Goal: Task Accomplishment & Management: Manage account settings

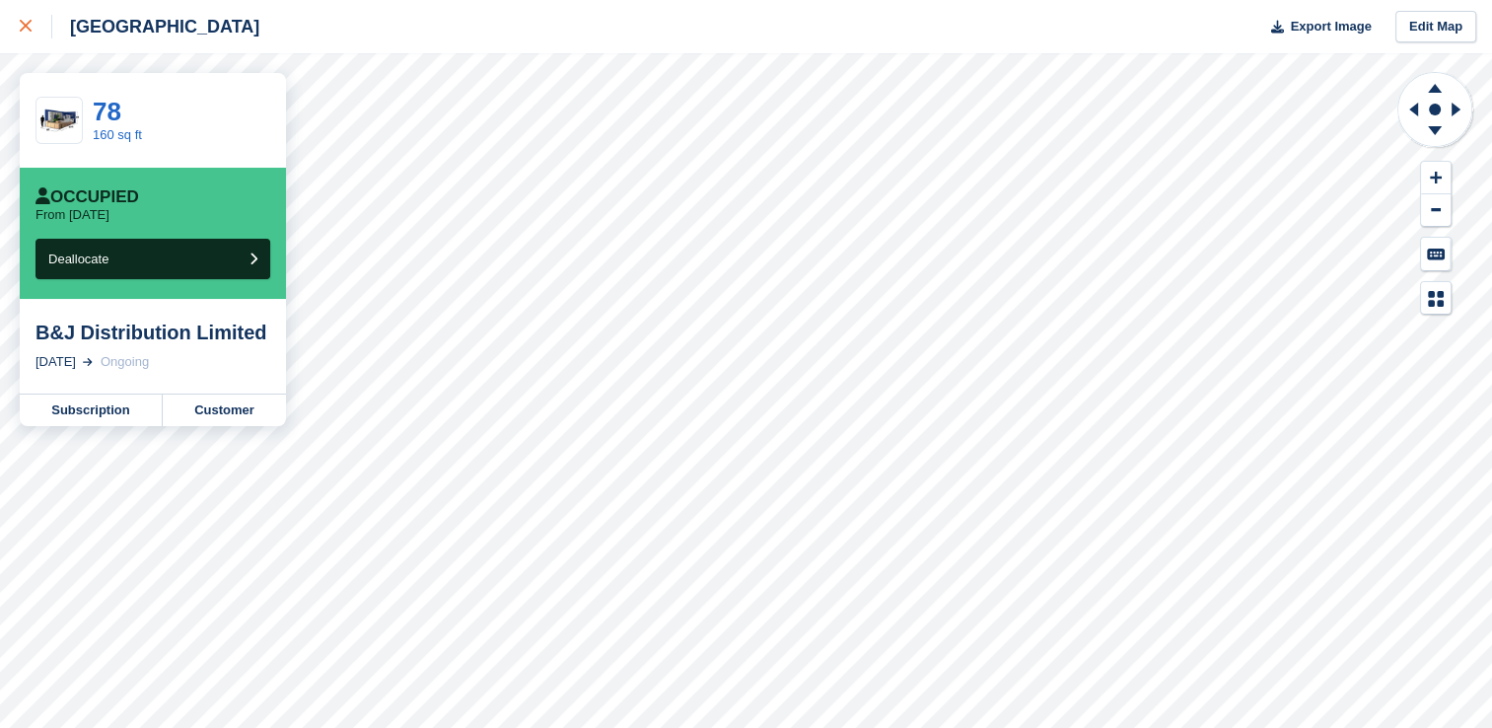
click at [24, 32] on icon at bounding box center [26, 26] width 12 height 12
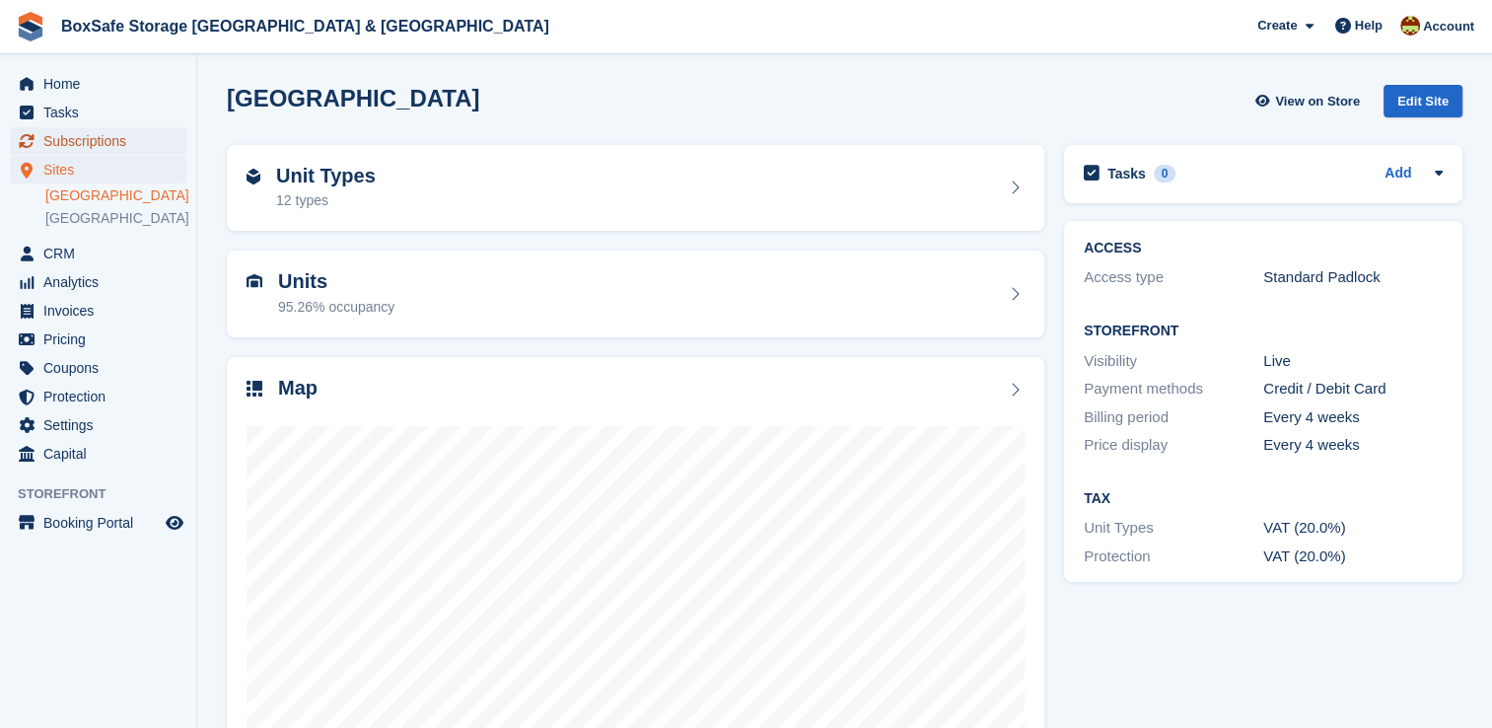
click at [111, 148] on span "Subscriptions" at bounding box center [102, 141] width 118 height 28
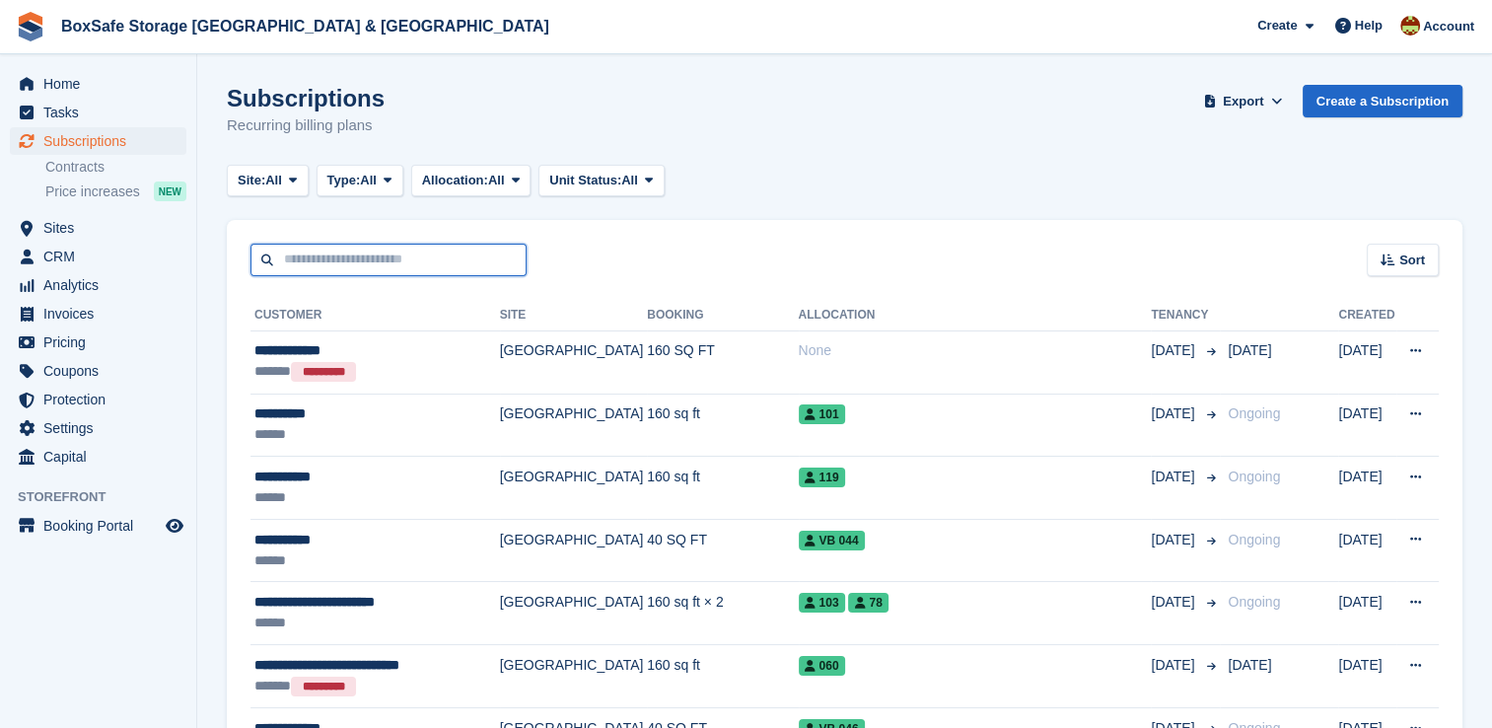
click at [425, 270] on input "text" at bounding box center [388, 260] width 276 height 33
type input "******"
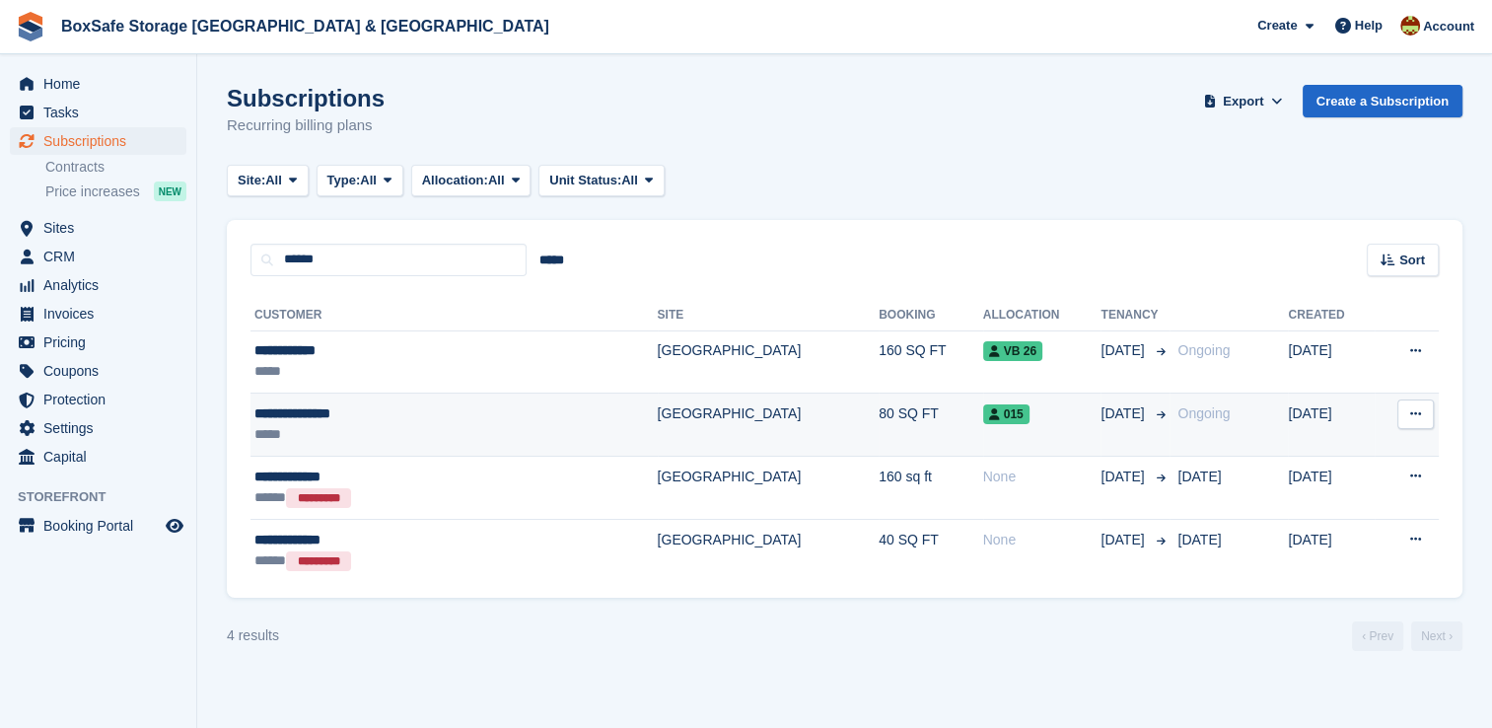
click at [983, 424] on div "015" at bounding box center [1042, 413] width 118 height 21
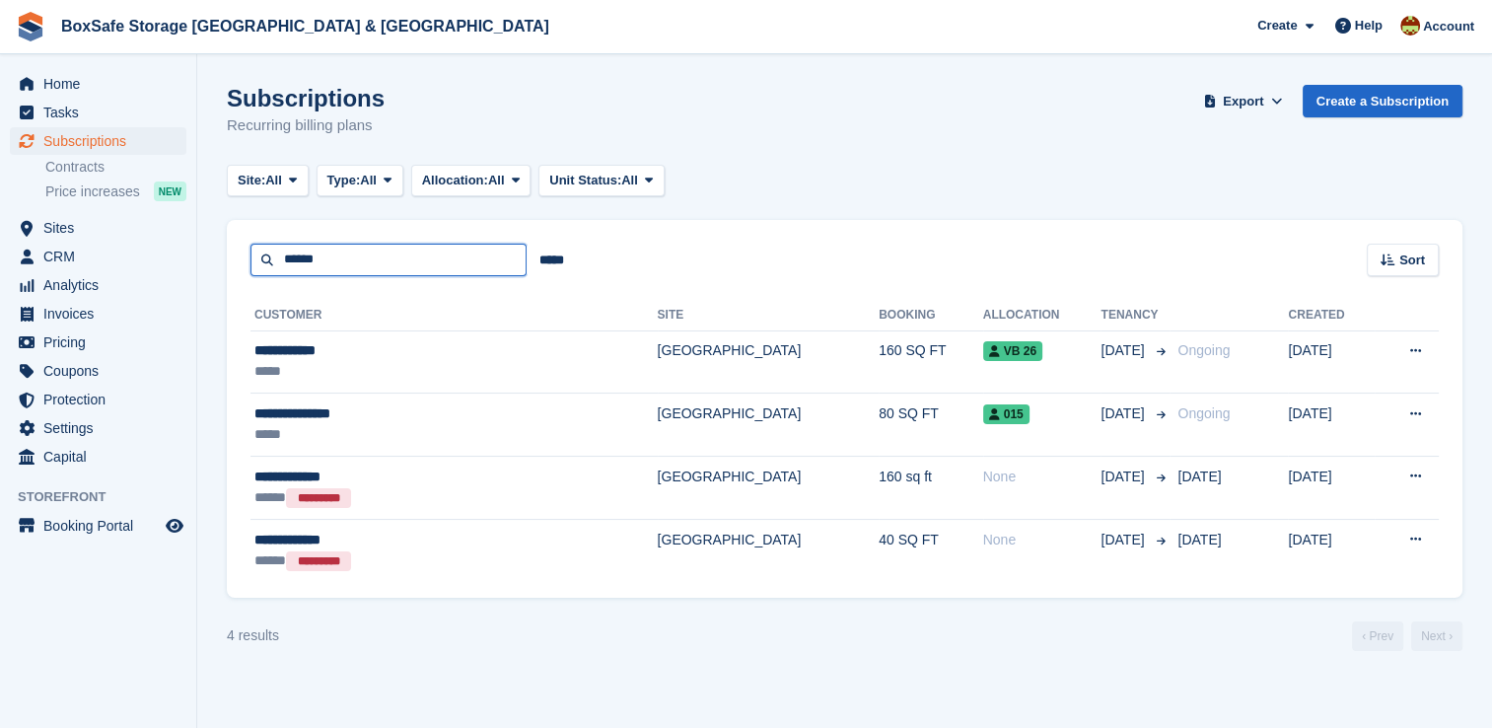
drag, startPoint x: 340, startPoint y: 266, endPoint x: 273, endPoint y: 262, distance: 67.2
click at [273, 262] on input "******" at bounding box center [388, 260] width 276 height 33
click at [363, 266] on input "text" at bounding box center [388, 260] width 276 height 33
click at [353, 266] on input "text" at bounding box center [388, 260] width 276 height 33
click at [358, 258] on input "text" at bounding box center [388, 260] width 276 height 33
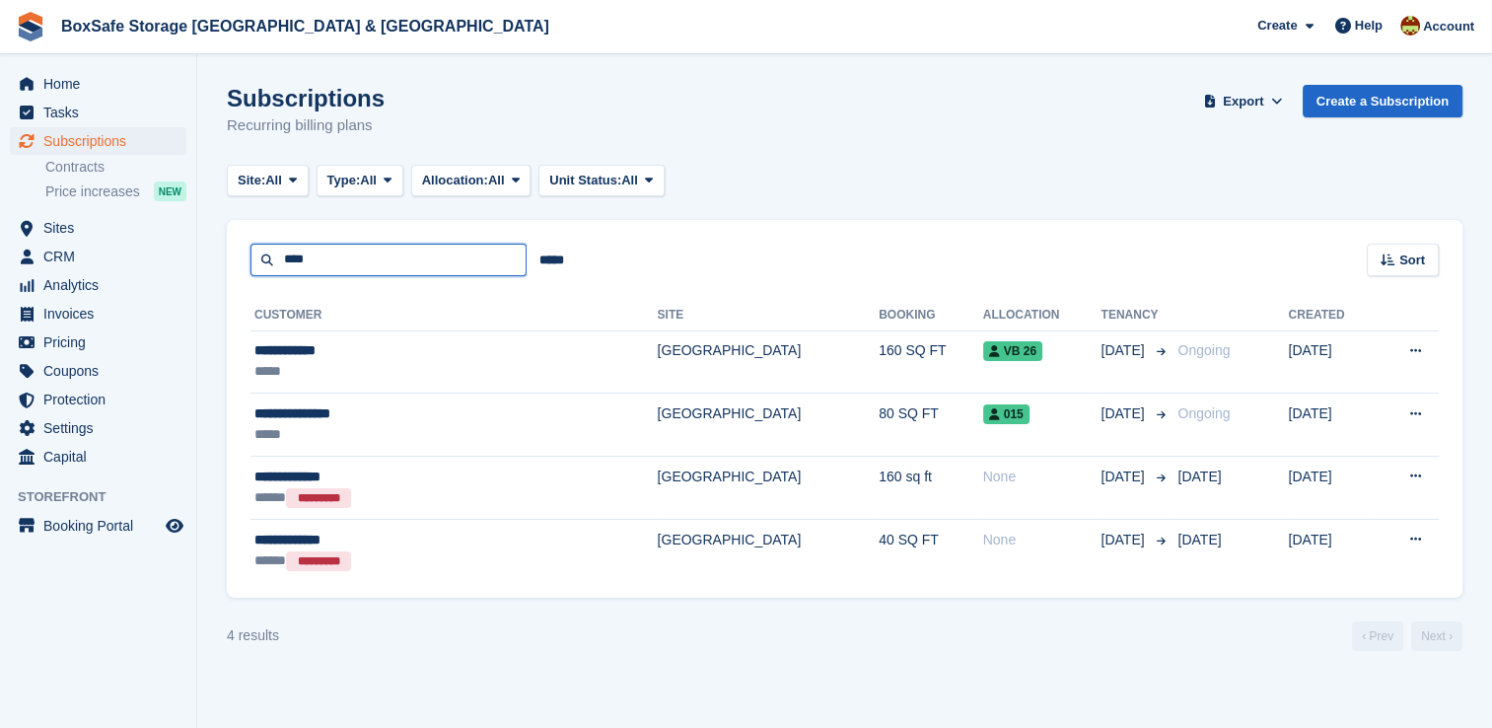
type input "****"
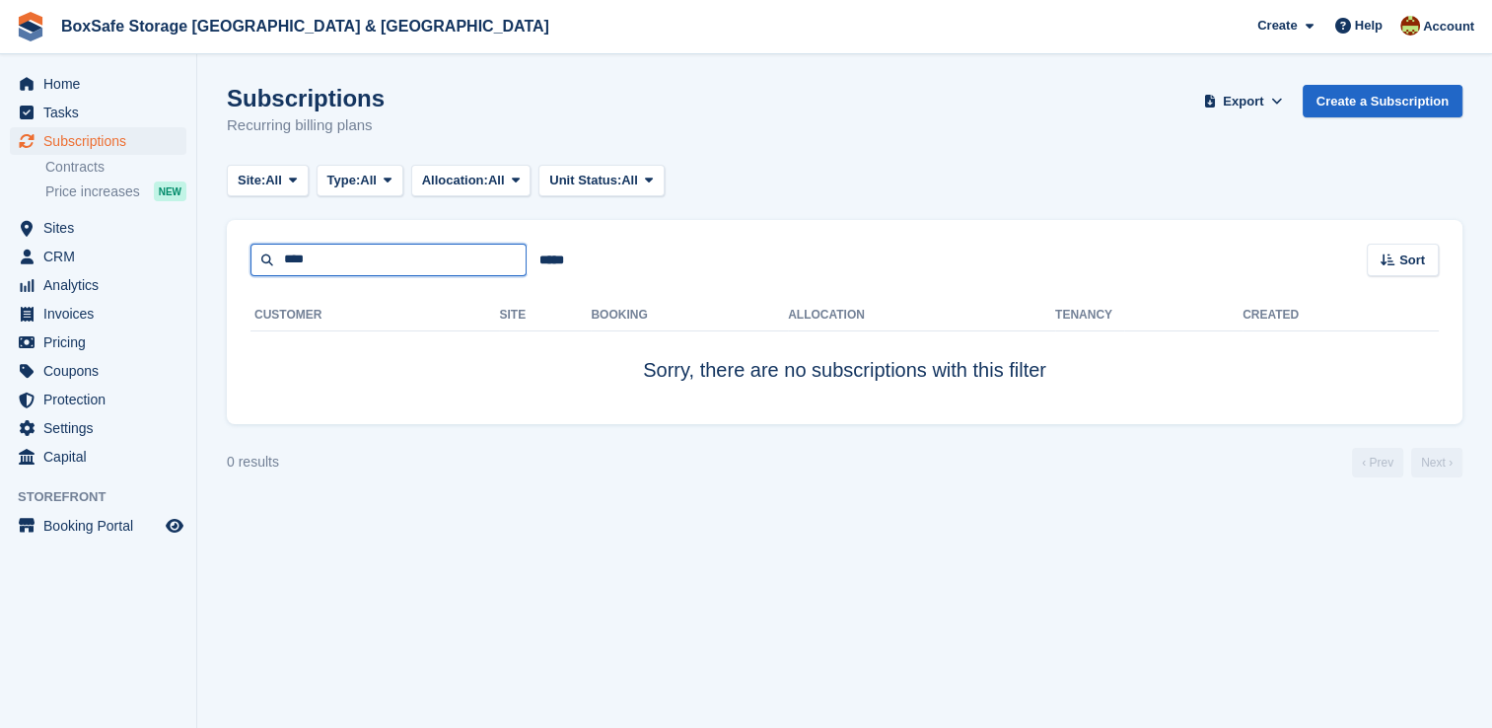
drag, startPoint x: 359, startPoint y: 262, endPoint x: 216, endPoint y: 240, distance: 144.7
click at [216, 240] on section "Subscriptions Recurring billing plans Export Export Subscriptions Export a CSV …" at bounding box center [844, 364] width 1294 height 728
type input "*****"
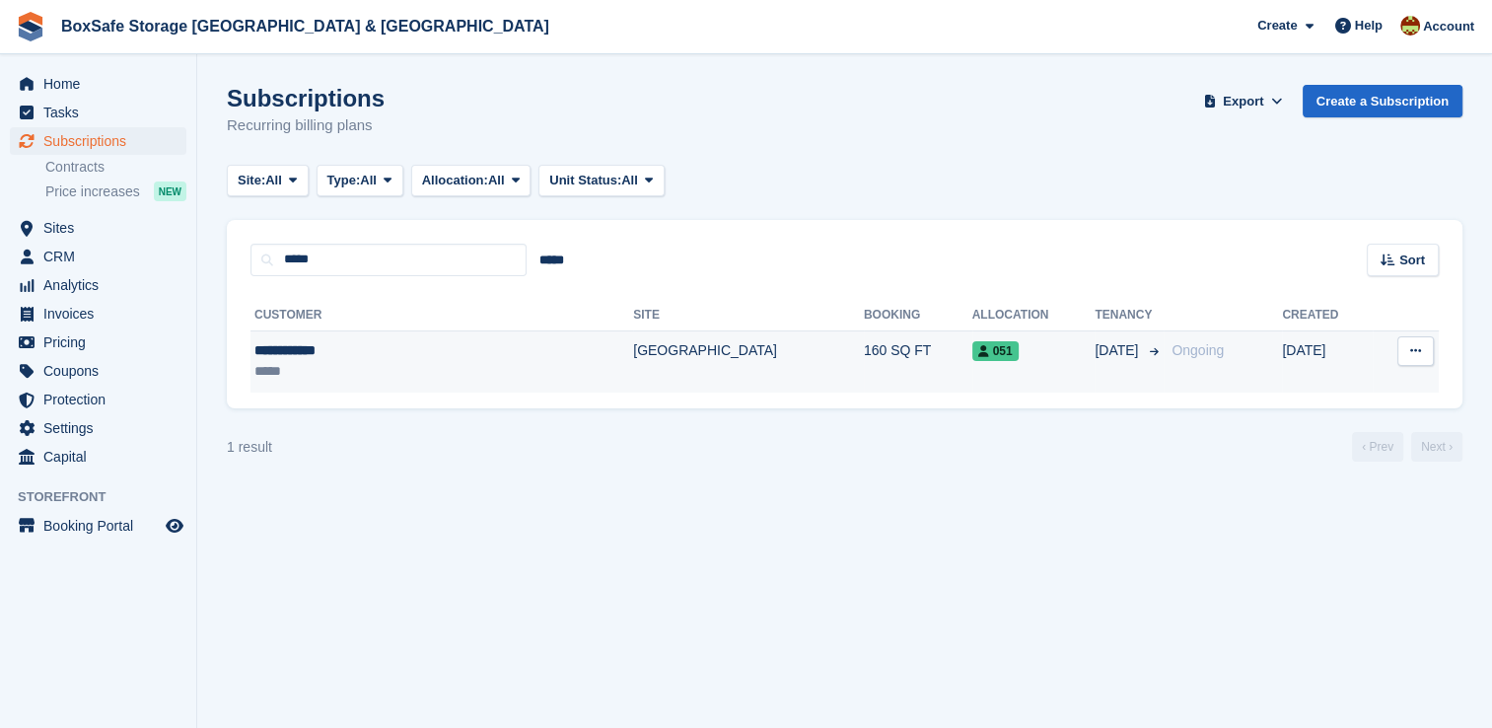
click at [972, 337] on td "051" at bounding box center [1033, 361] width 123 height 62
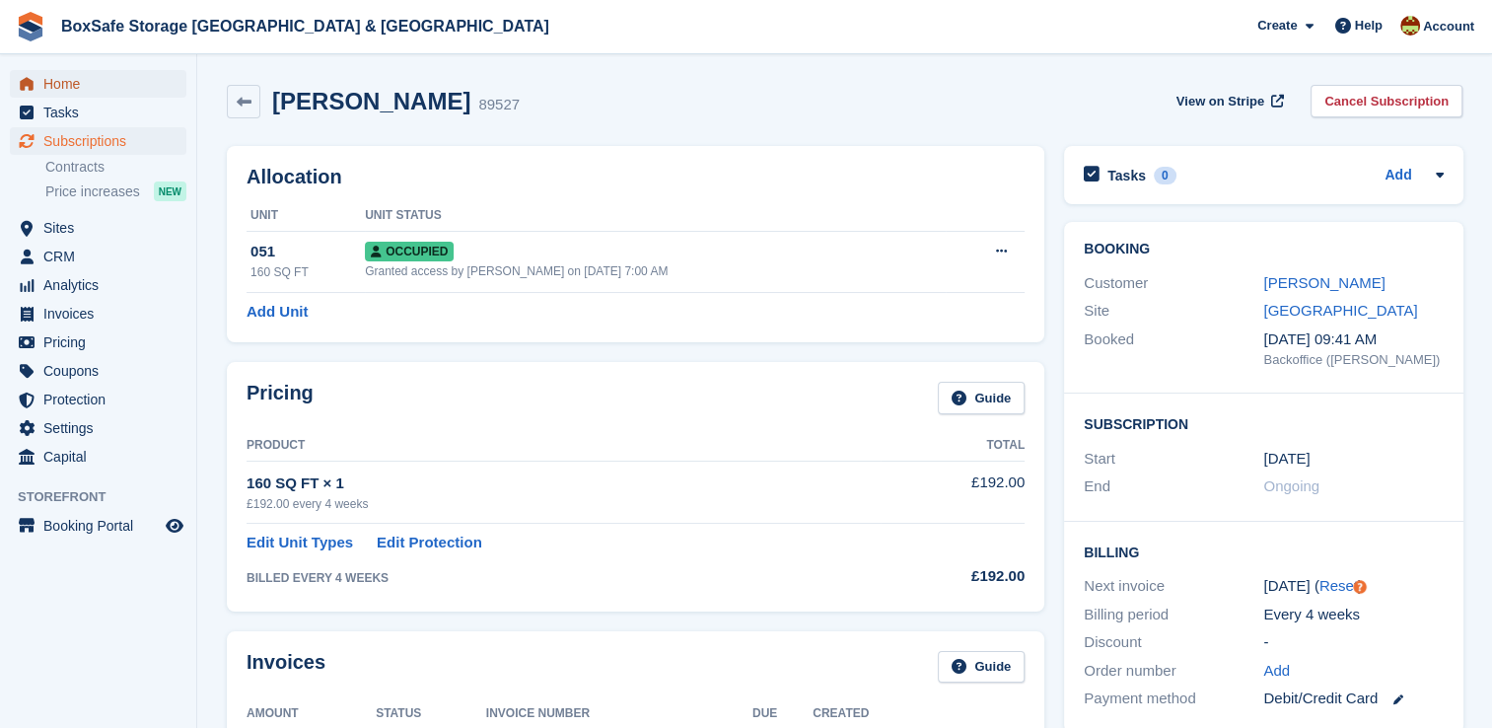
click at [142, 85] on span "Home" at bounding box center [102, 84] width 118 height 28
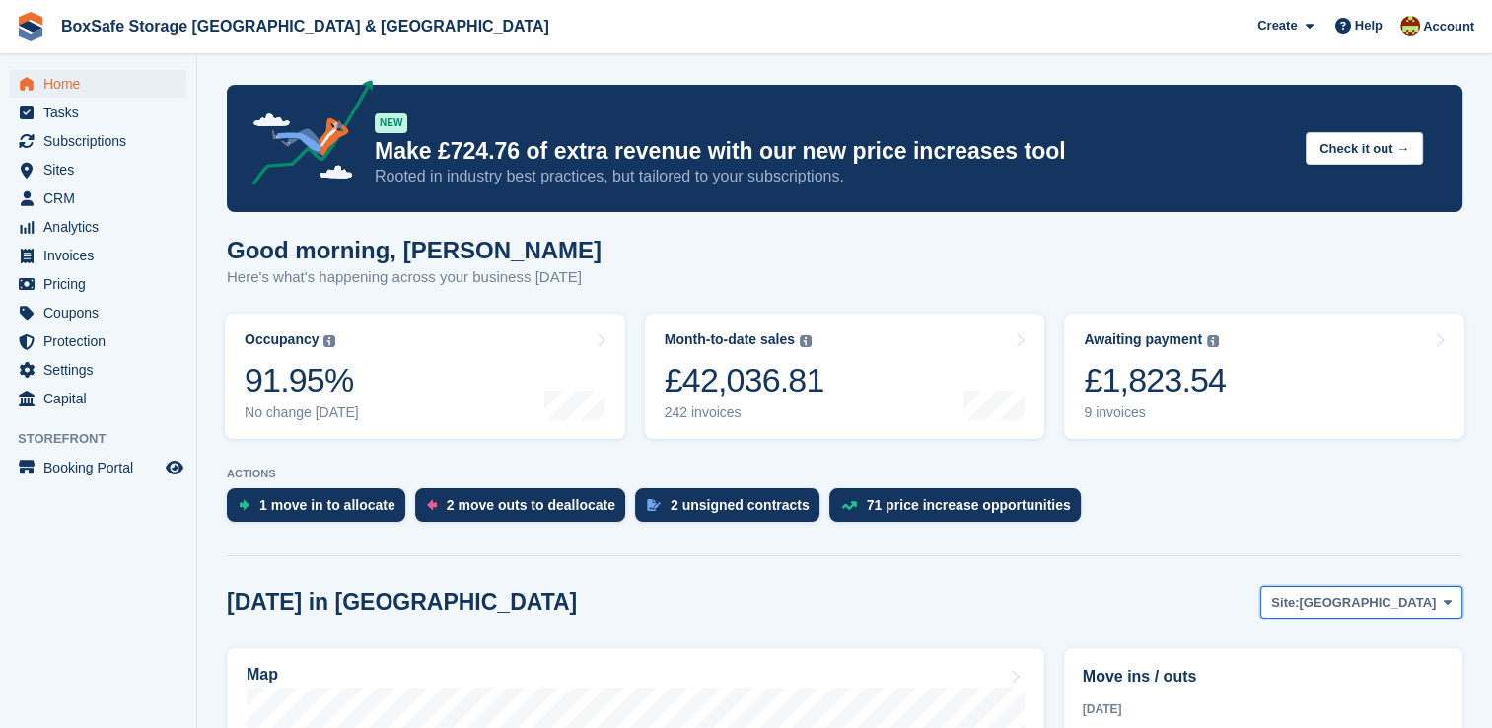
click at [1388, 597] on span "[GEOGRAPHIC_DATA]" at bounding box center [1366, 602] width 137 height 20
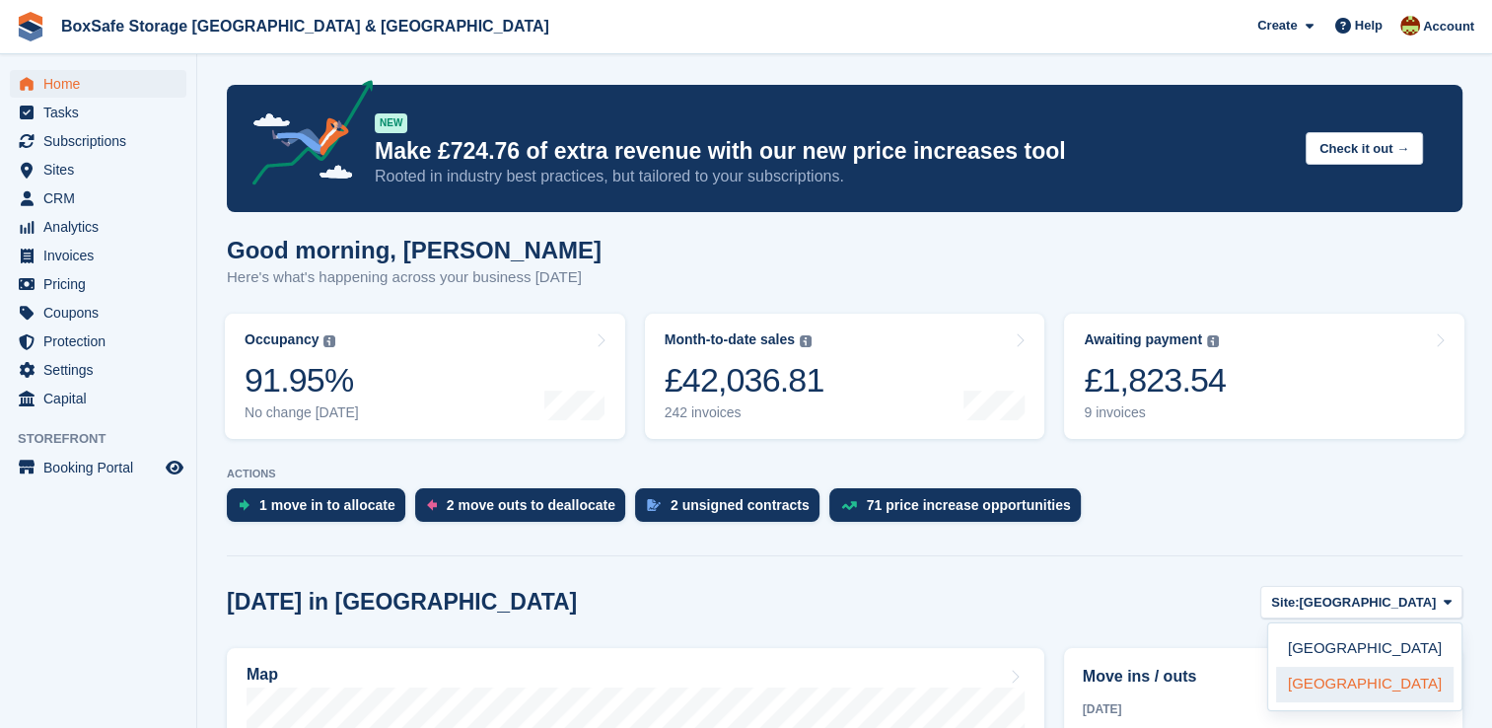
click at [1331, 683] on link "[GEOGRAPHIC_DATA]" at bounding box center [1364, 683] width 177 height 35
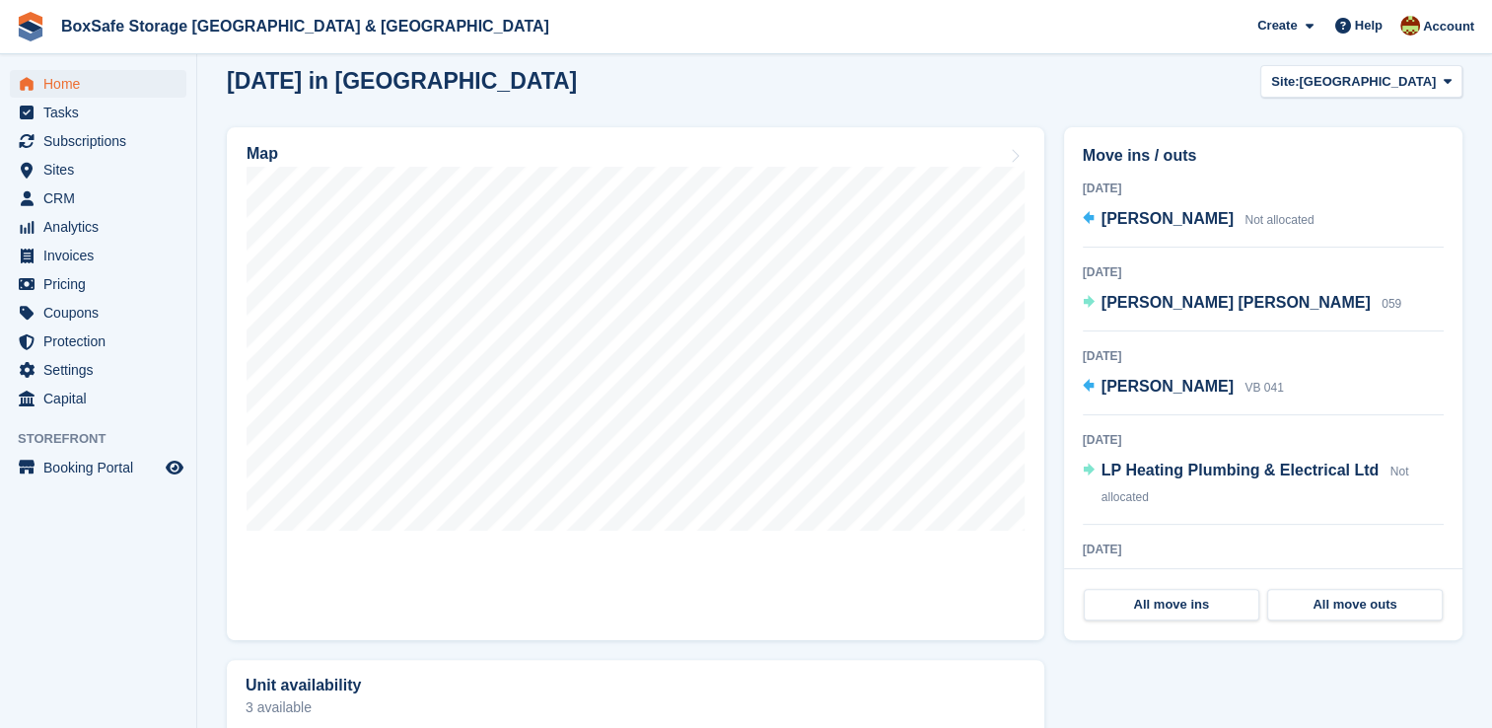
scroll to position [35, 0]
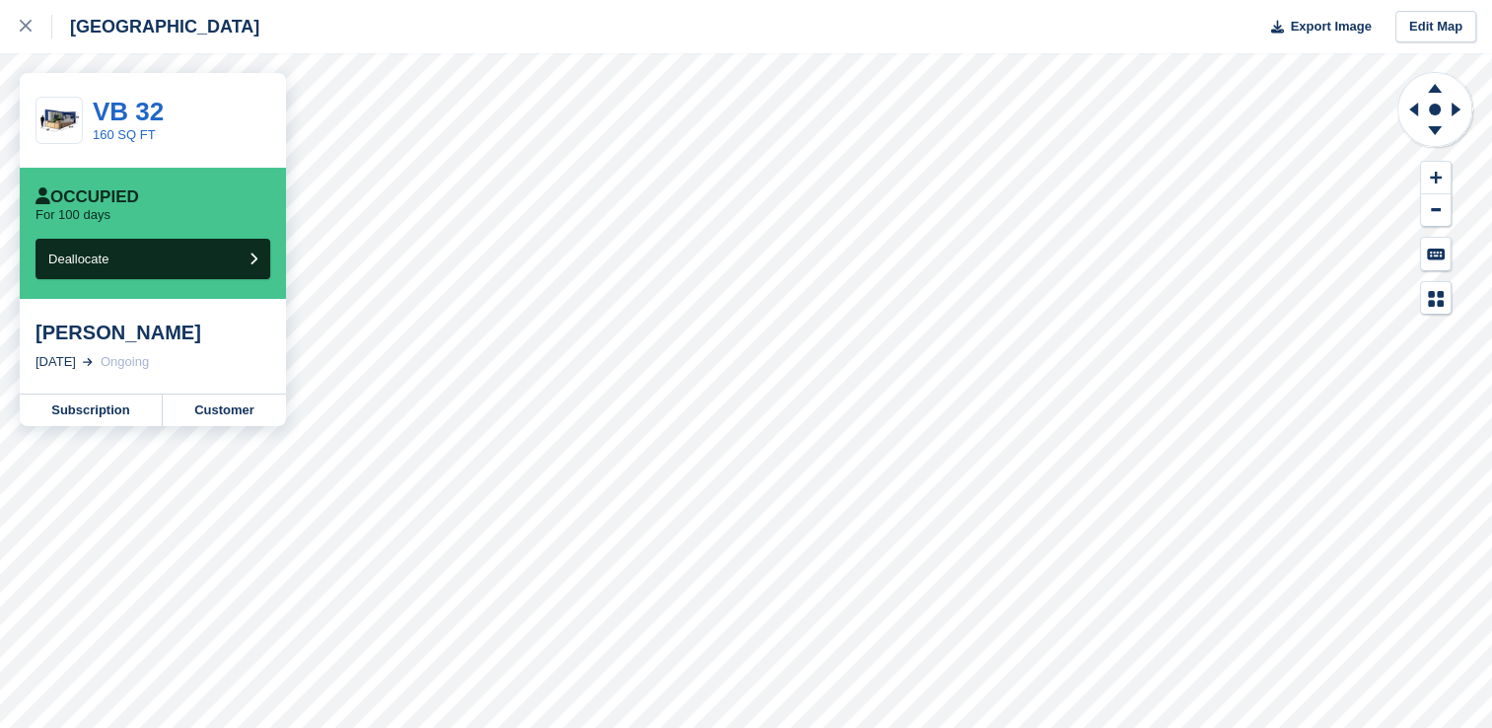
click at [1400, 209] on div at bounding box center [1435, 193] width 78 height 244
click at [1396, 201] on div at bounding box center [1435, 193] width 78 height 244
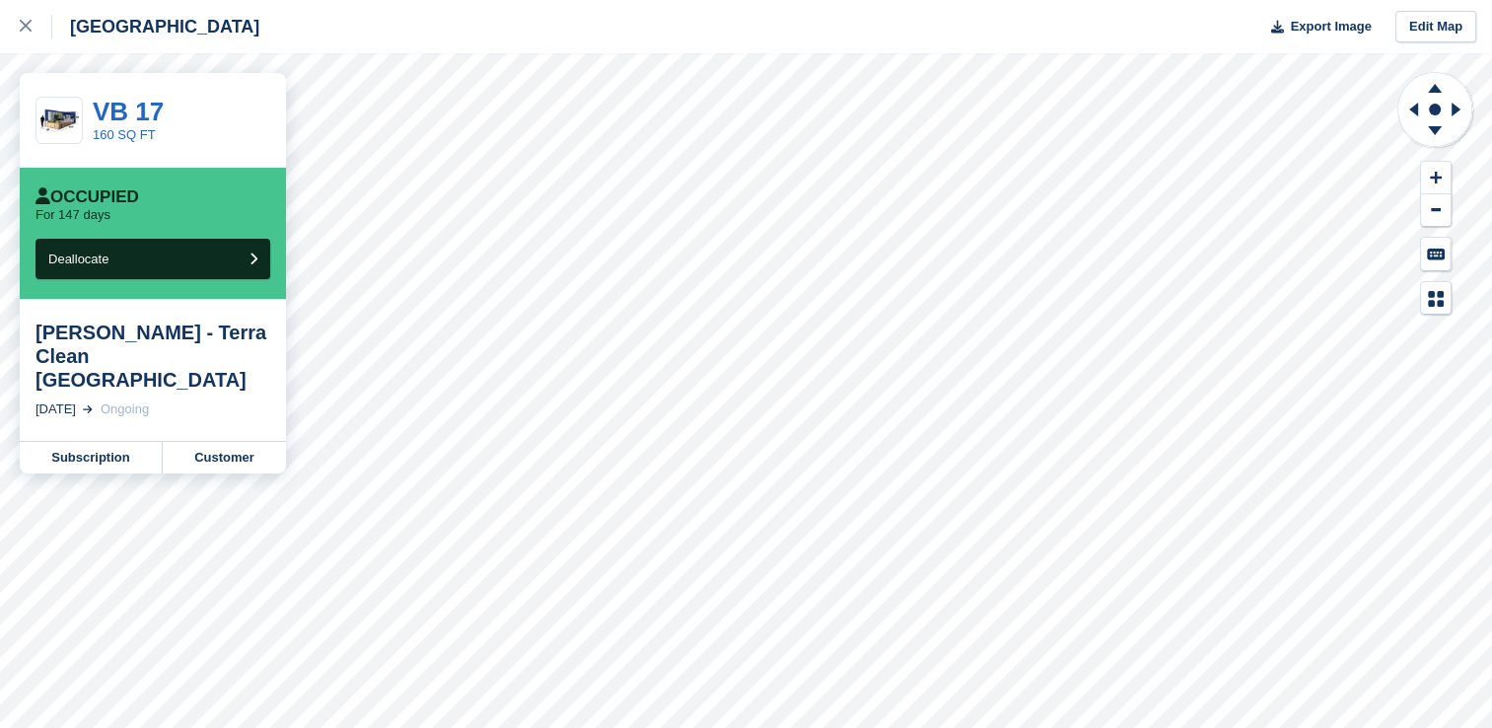
click at [1435, 272] on div at bounding box center [1435, 193] width 78 height 244
click at [30, 34] on div at bounding box center [36, 27] width 33 height 24
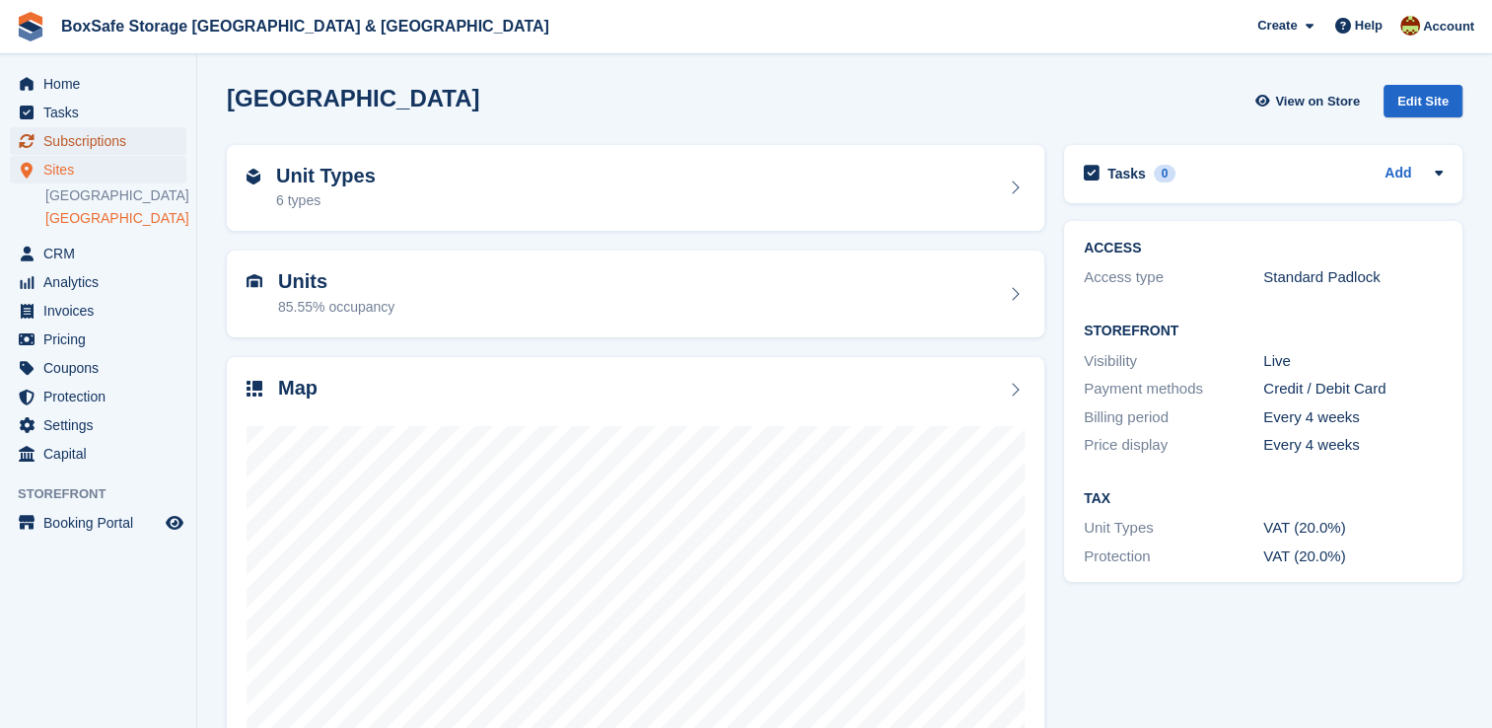
click at [91, 144] on span "Subscriptions" at bounding box center [102, 141] width 118 height 28
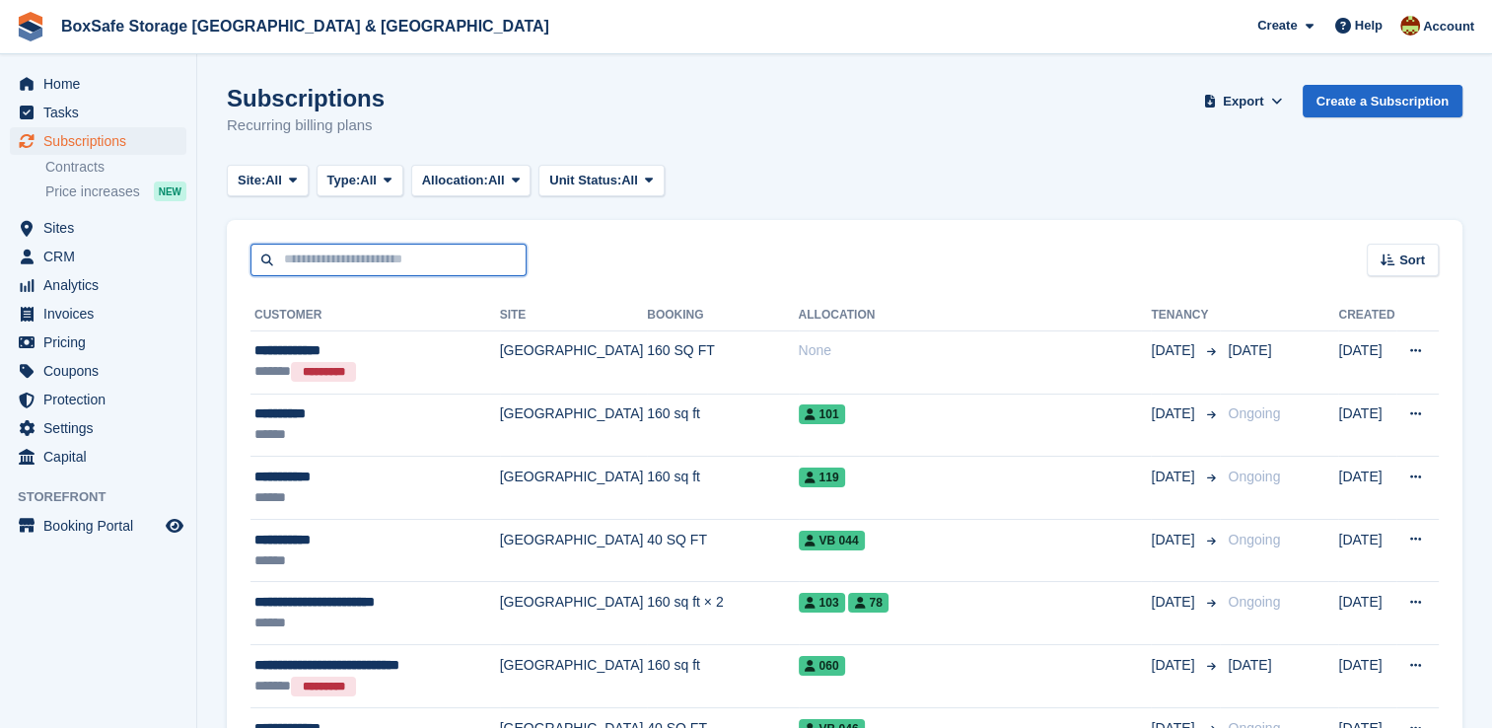
click at [372, 274] on input "text" at bounding box center [388, 260] width 276 height 33
type input "******"
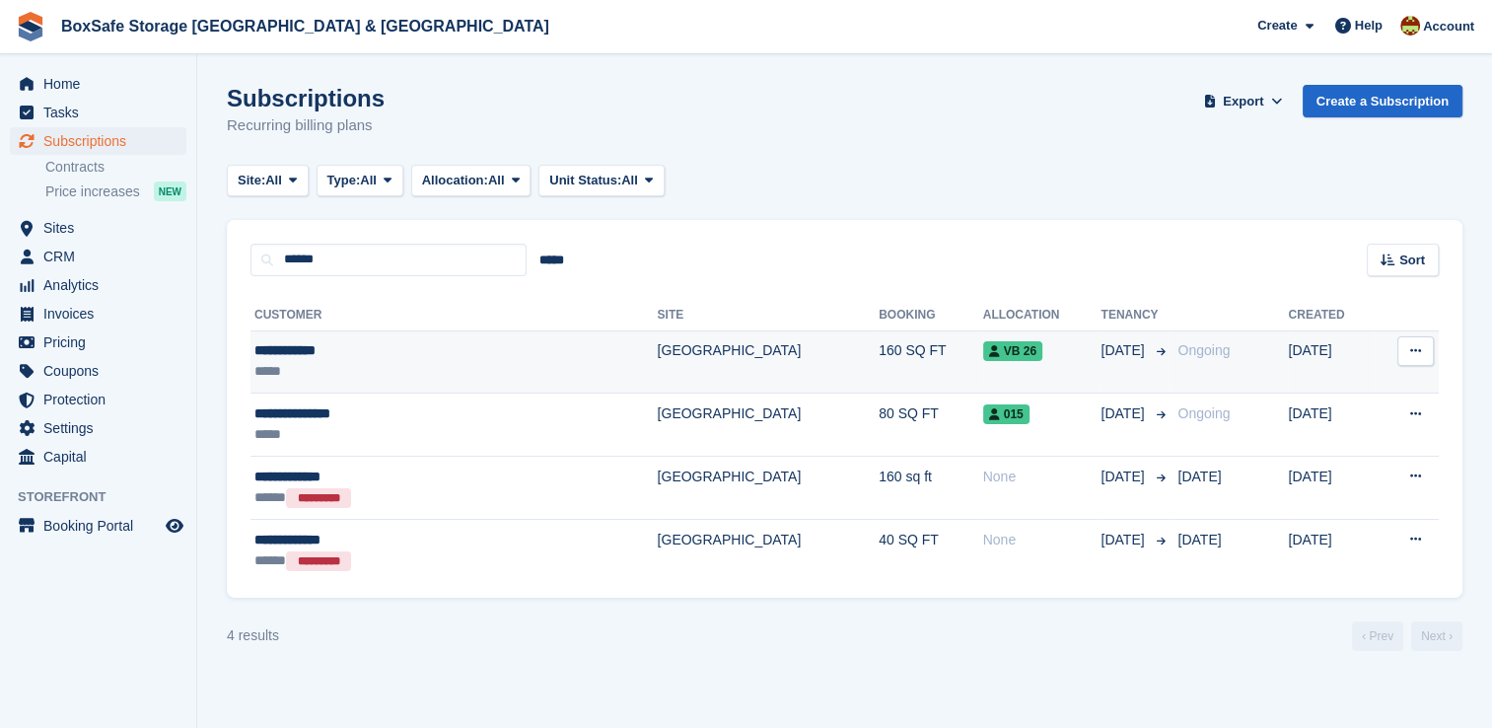
click at [1100, 368] on td "08 Aug" at bounding box center [1134, 361] width 69 height 63
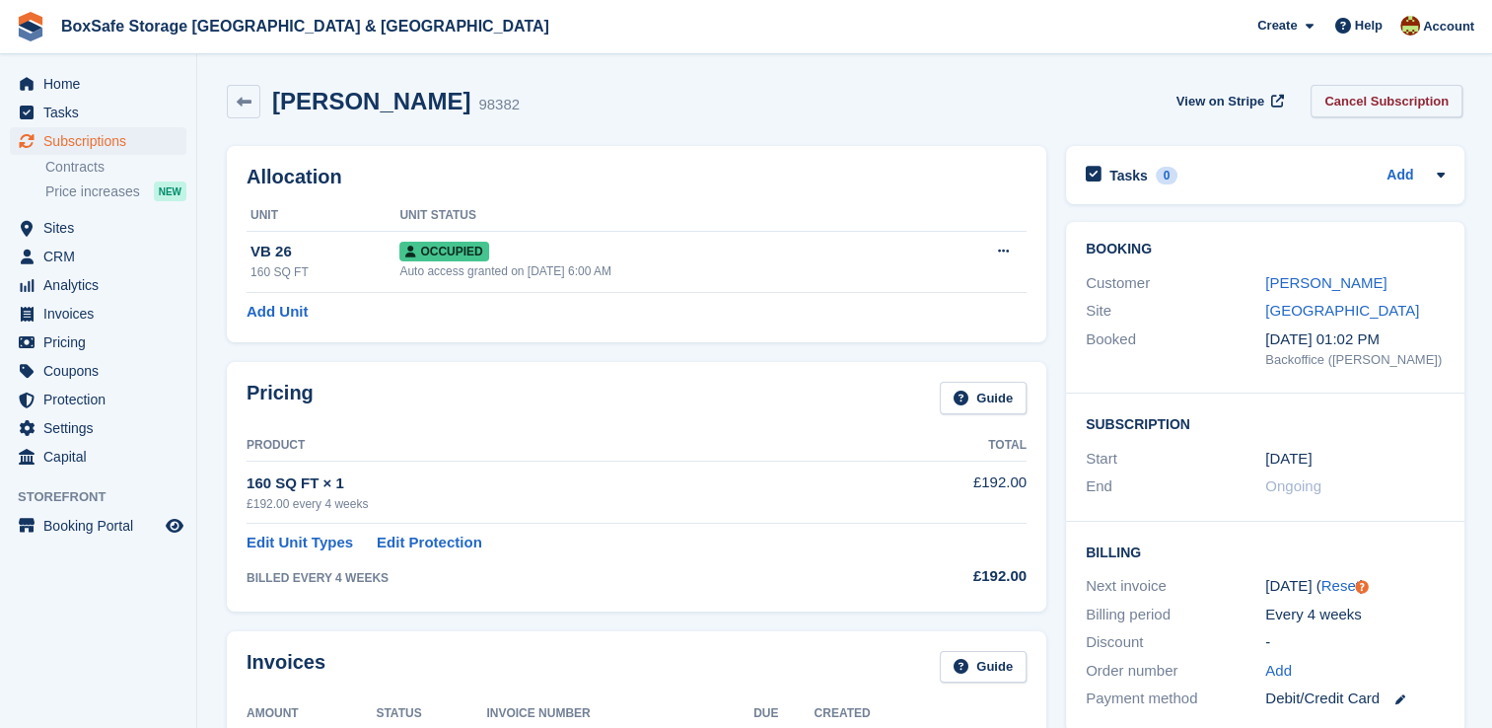
click at [1357, 99] on link "Cancel Subscription" at bounding box center [1386, 101] width 152 height 33
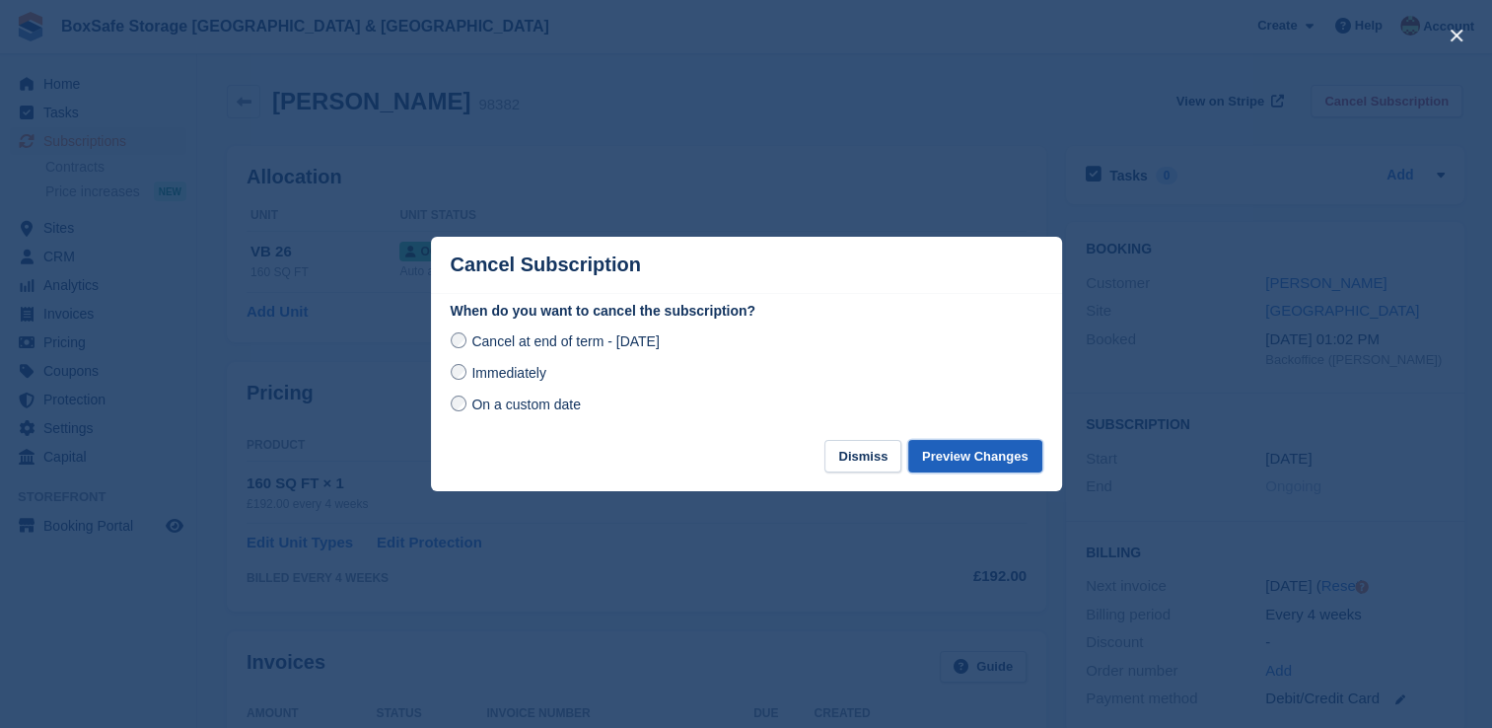
click at [990, 451] on button "Preview Changes" at bounding box center [975, 456] width 134 height 33
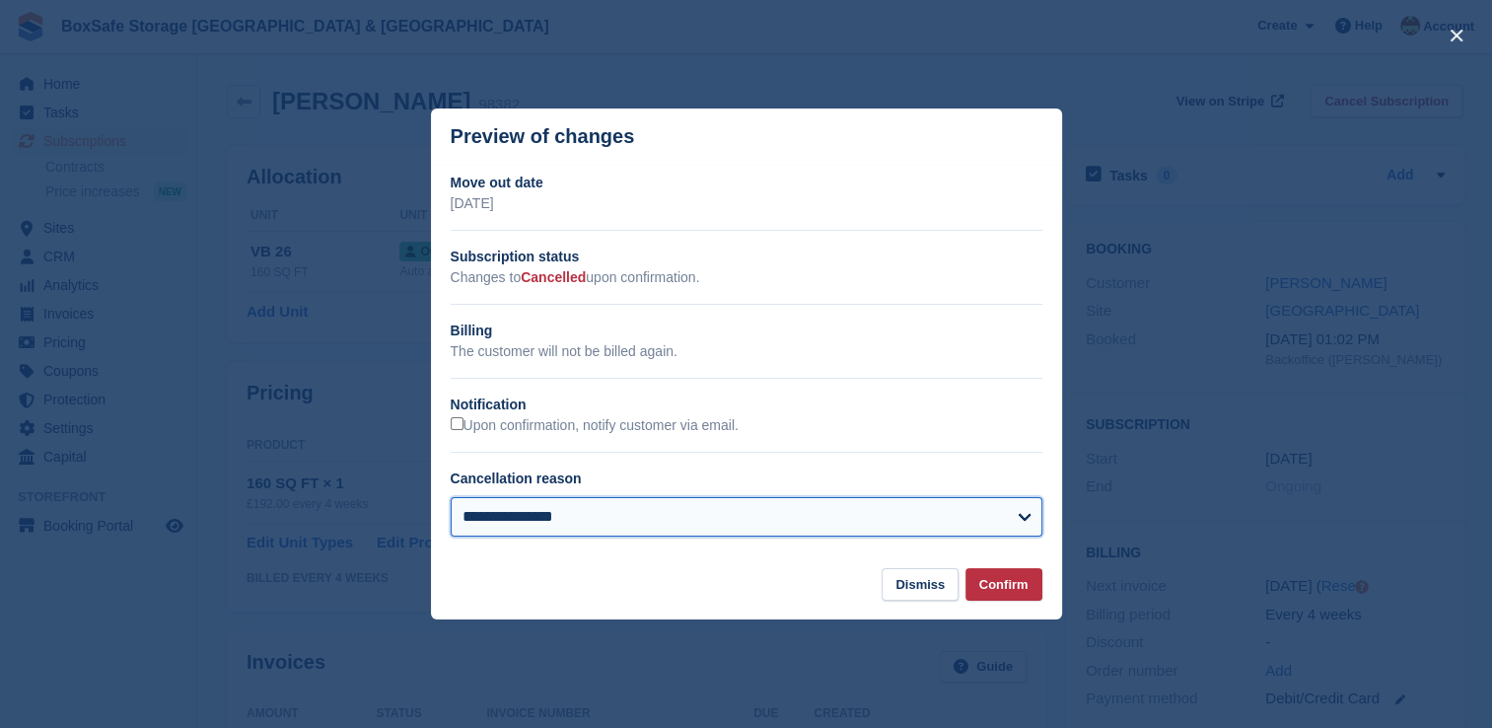
click at [749, 534] on select "**********" at bounding box center [746, 516] width 591 height 39
select select "*****"
click at [451, 499] on select "**********" at bounding box center [746, 516] width 591 height 39
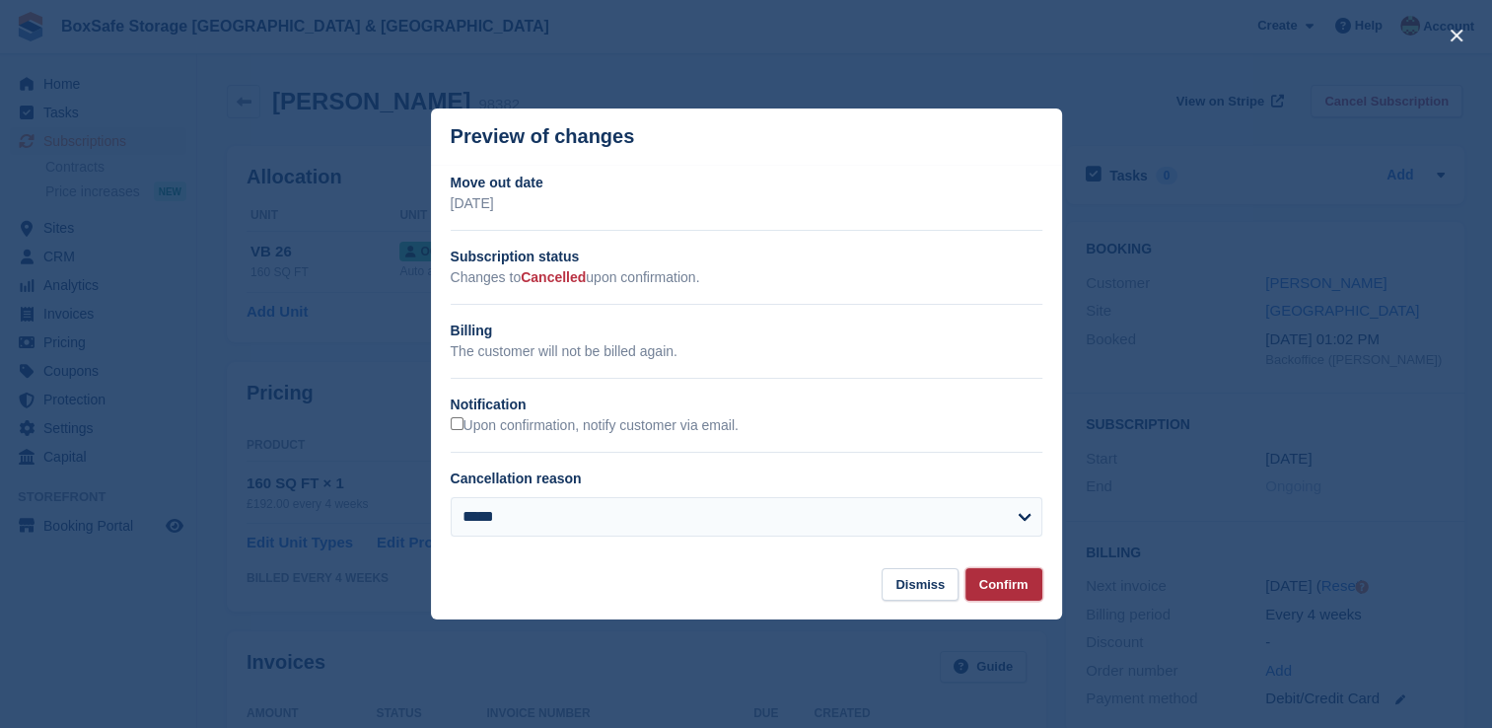
click at [999, 585] on button "Confirm" at bounding box center [1003, 584] width 77 height 33
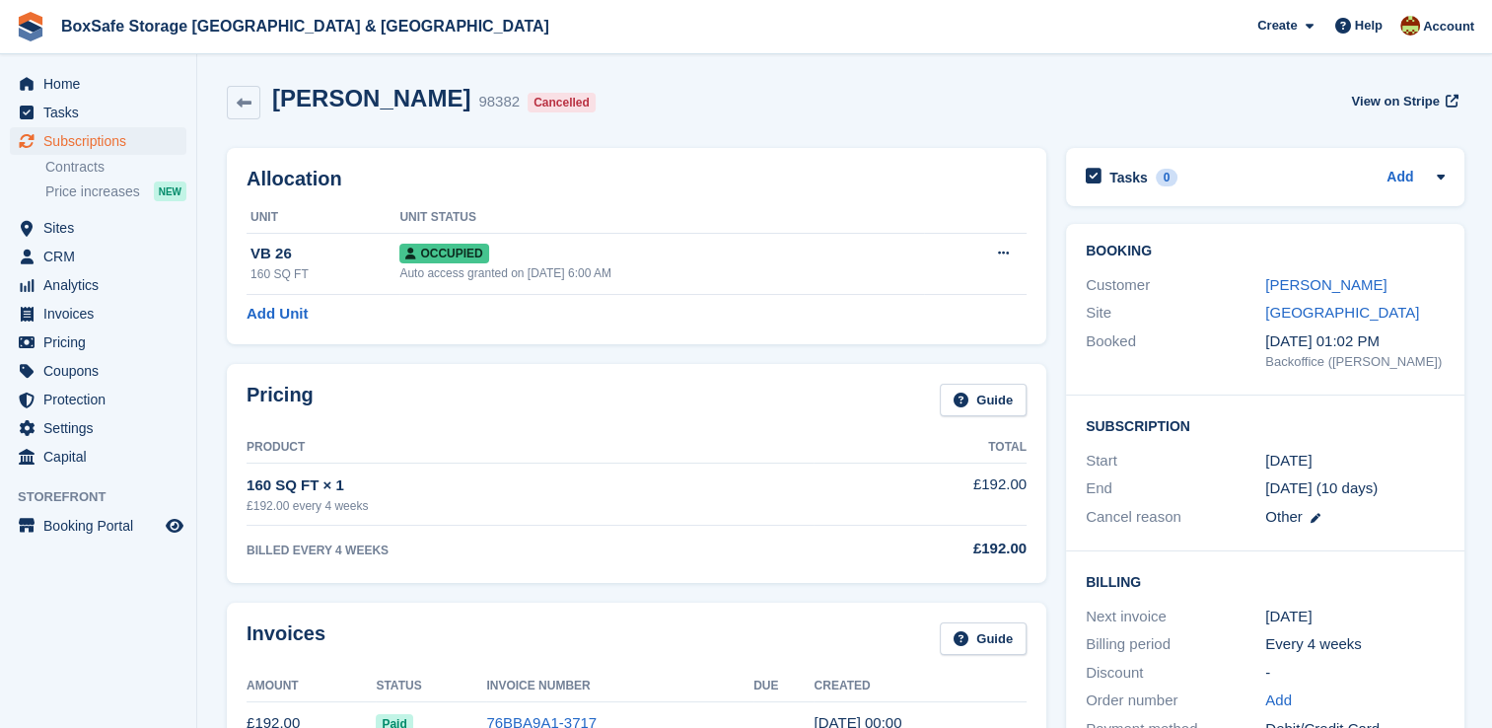
click at [999, 585] on div "Pricing Guide Product Total 160 SQ FT × 1 £192.00 every 4 weeks £192.00 BILLED …" at bounding box center [636, 473] width 839 height 239
click at [121, 145] on span "Subscriptions" at bounding box center [102, 141] width 118 height 28
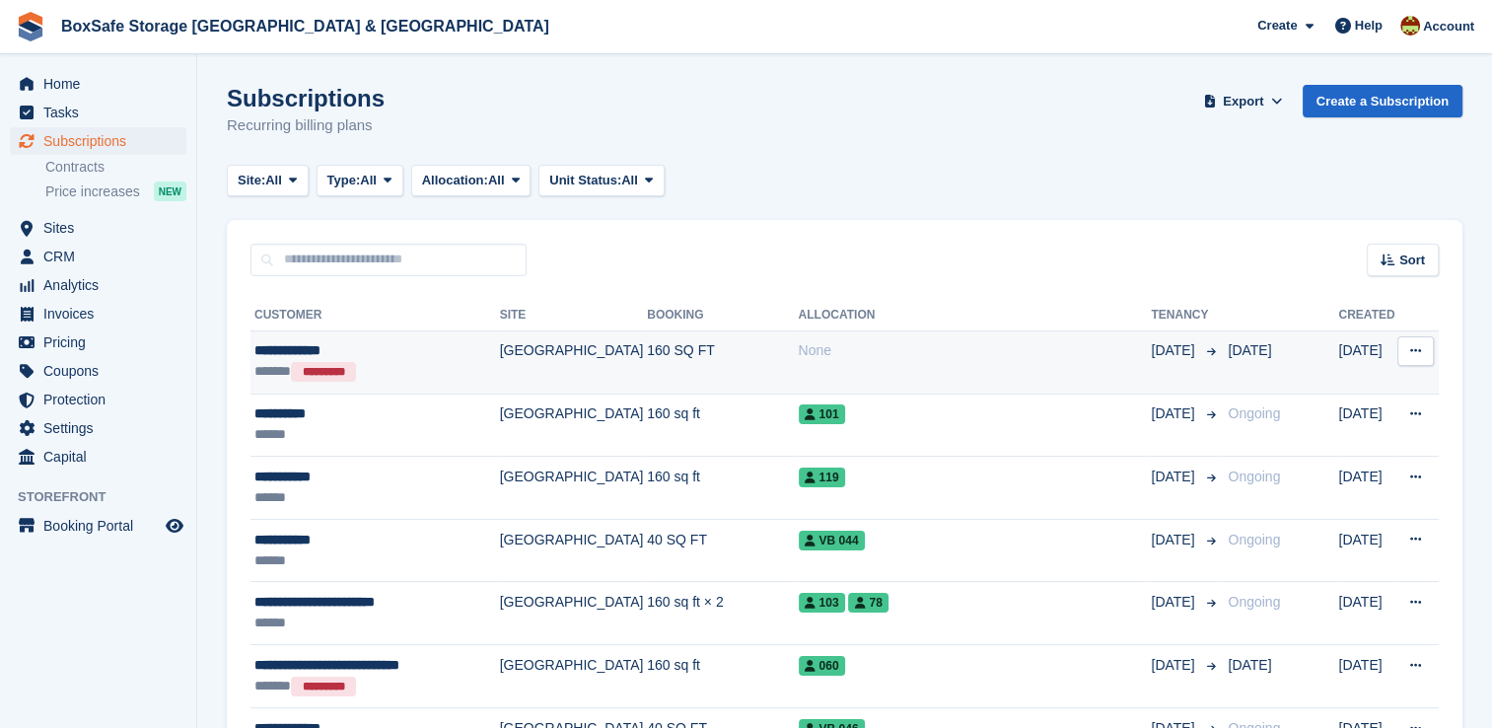
click at [877, 374] on td "None" at bounding box center [975, 361] width 353 height 63
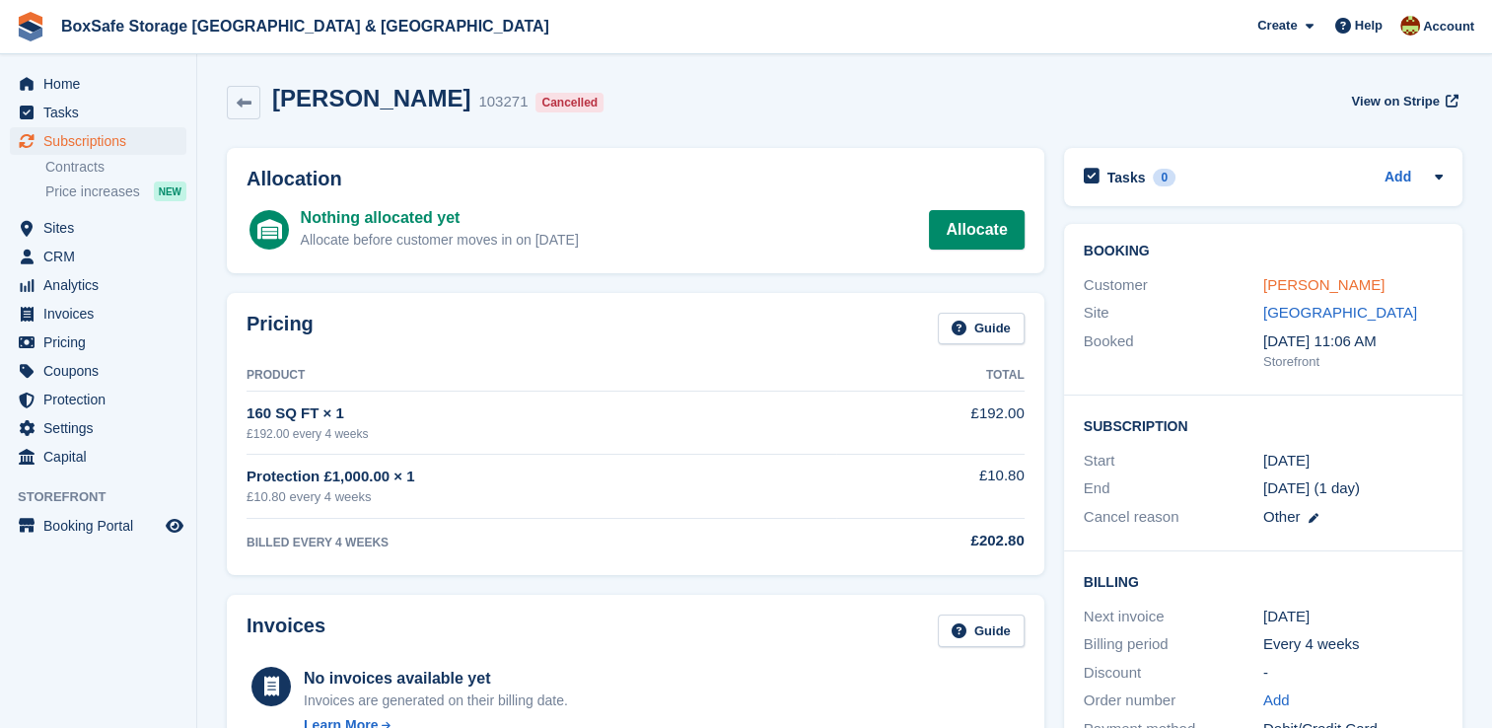
click at [1348, 285] on link "[PERSON_NAME]" at bounding box center [1323, 284] width 121 height 17
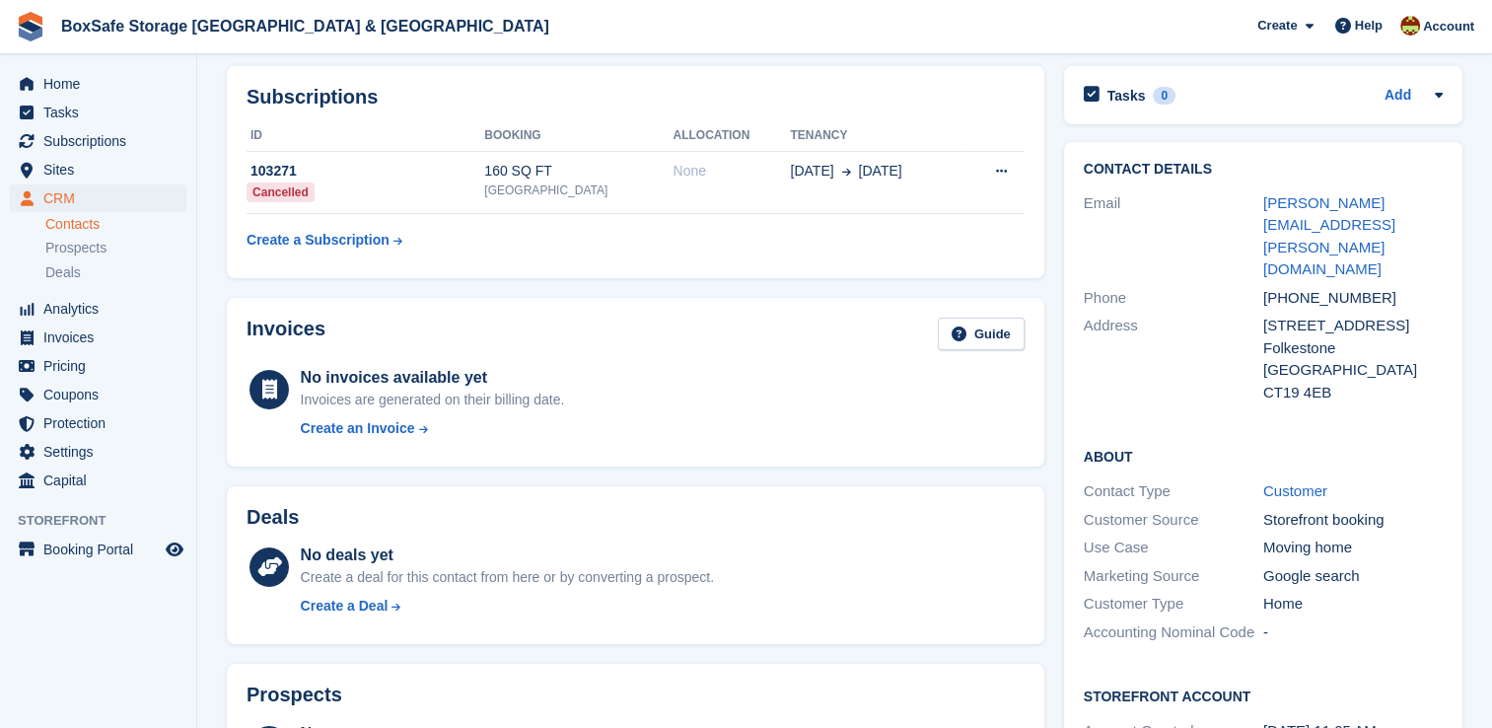
scroll to position [95, 0]
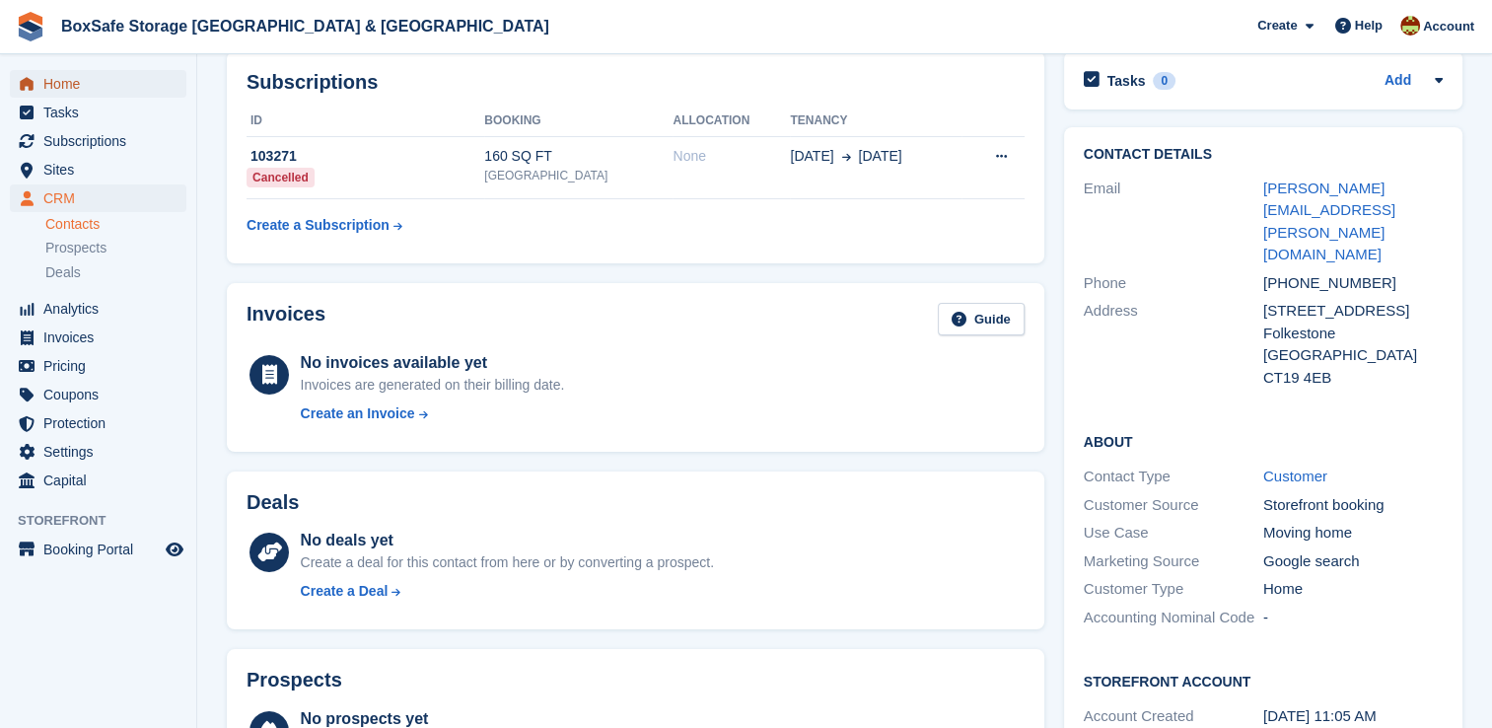
click at [120, 81] on span "Home" at bounding box center [102, 84] width 118 height 28
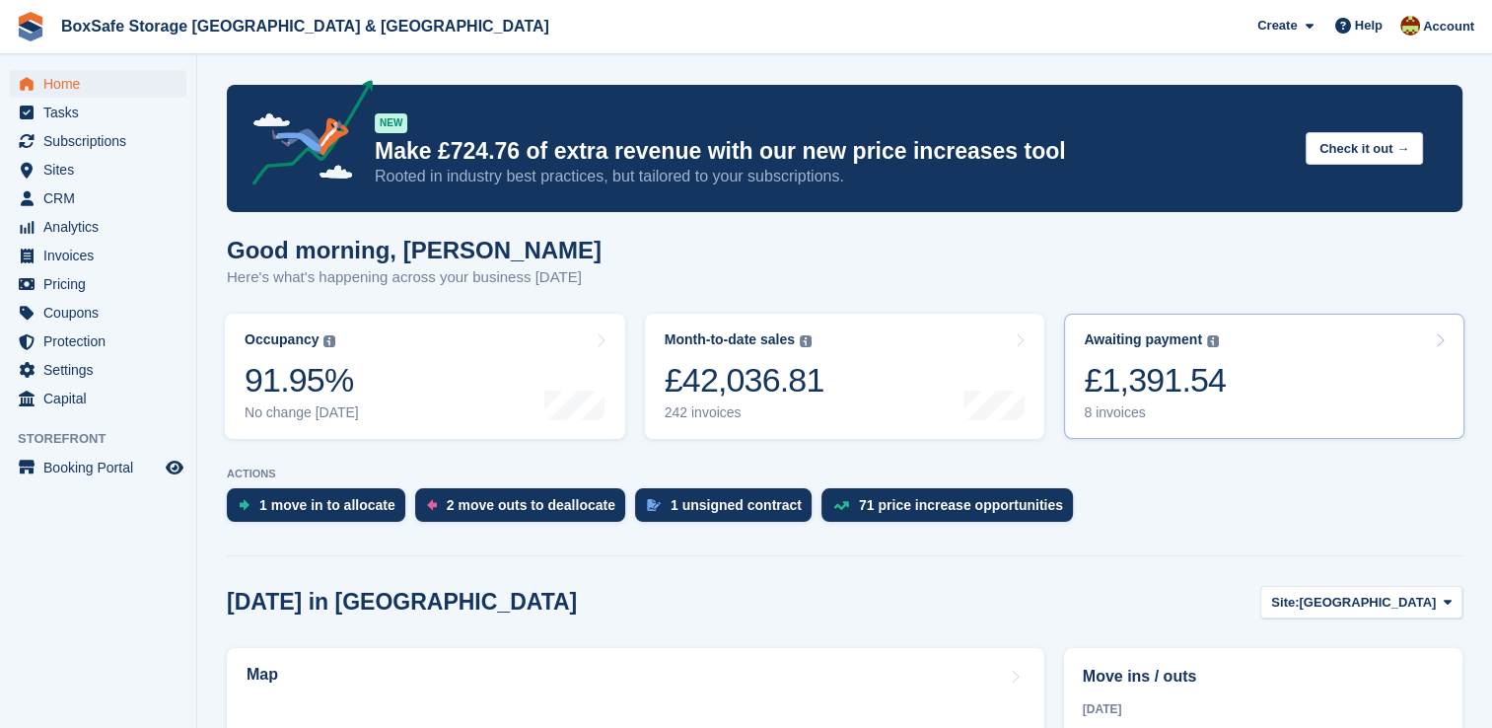
click at [1330, 330] on link "Awaiting payment The total outstanding balance on all open invoices. £1,391.54 …" at bounding box center [1264, 375] width 400 height 125
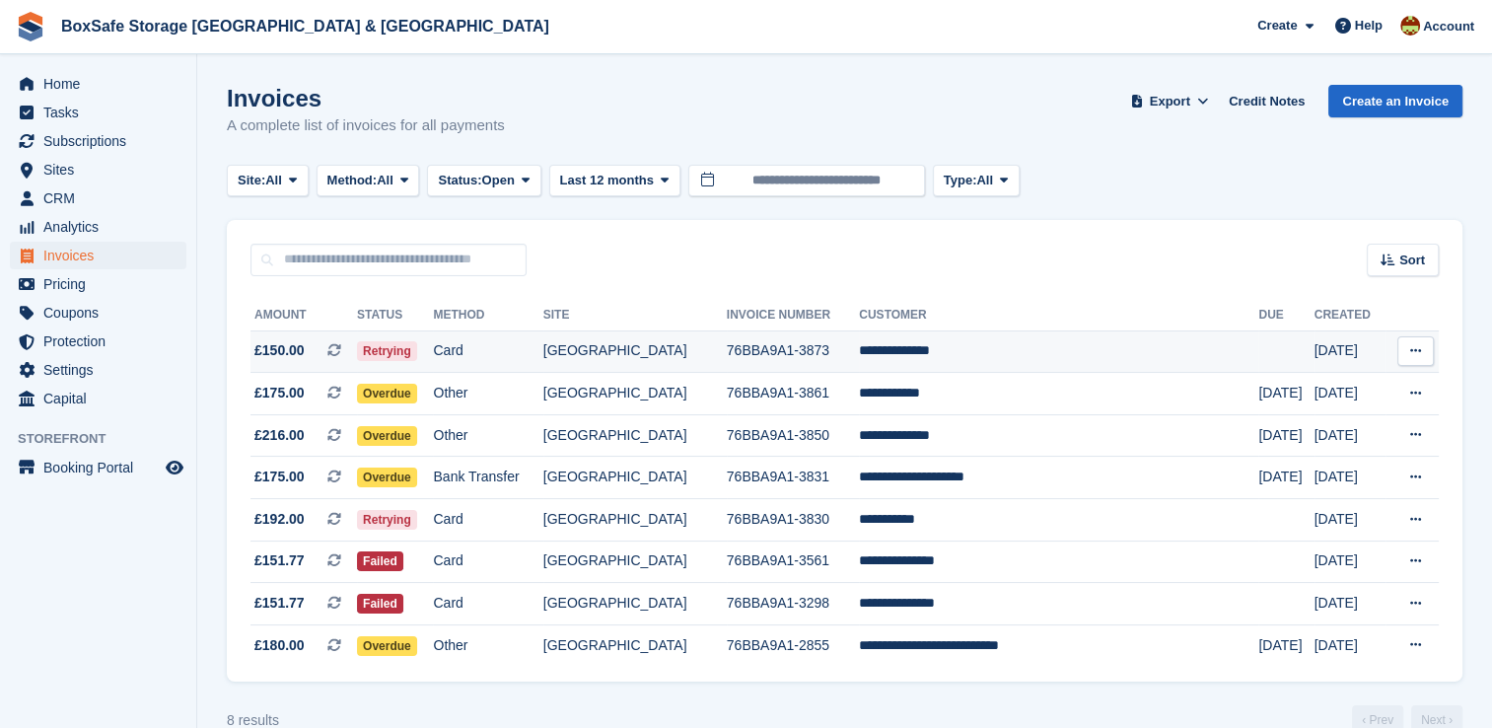
click at [1013, 338] on td "**********" at bounding box center [1058, 351] width 399 height 42
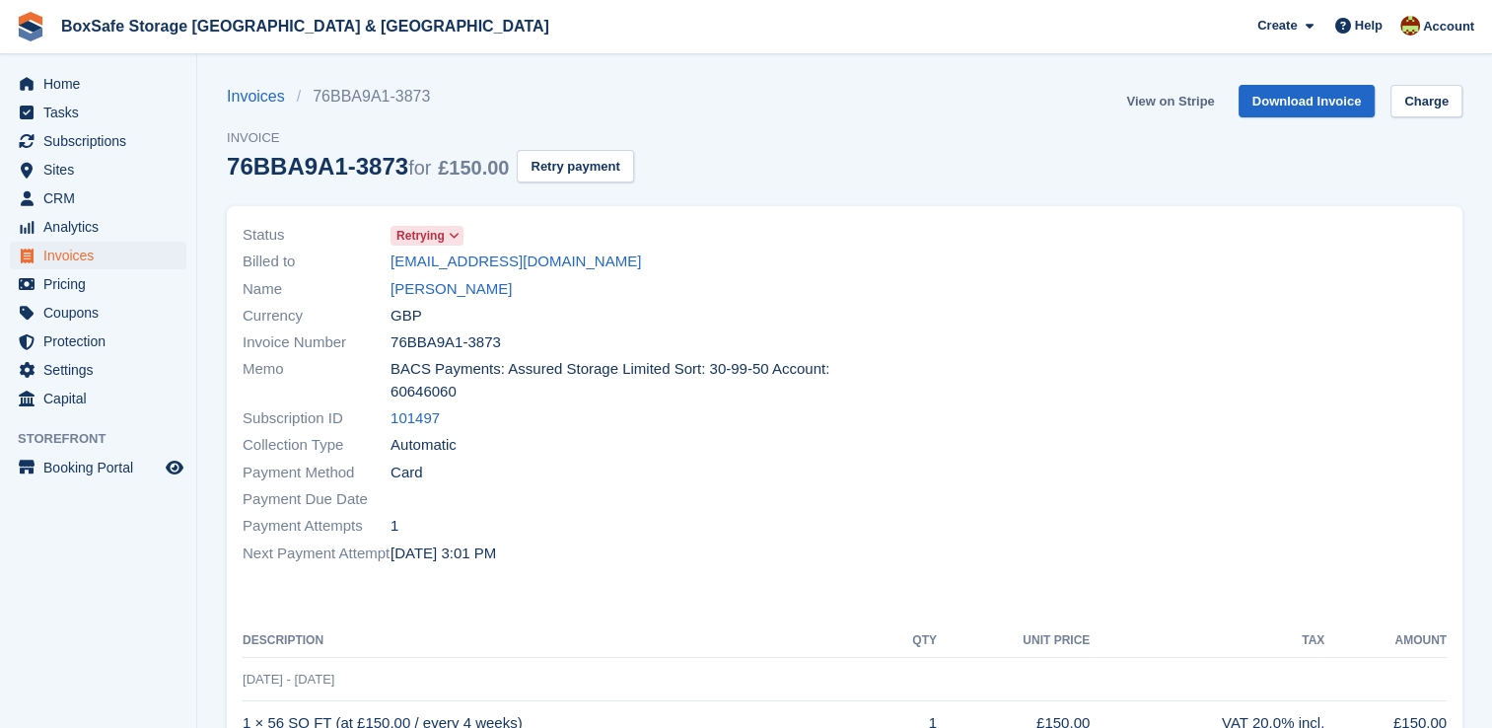
click at [1185, 101] on link "View on Stripe" at bounding box center [1170, 101] width 104 height 33
click at [402, 429] on link "101497" at bounding box center [414, 418] width 49 height 23
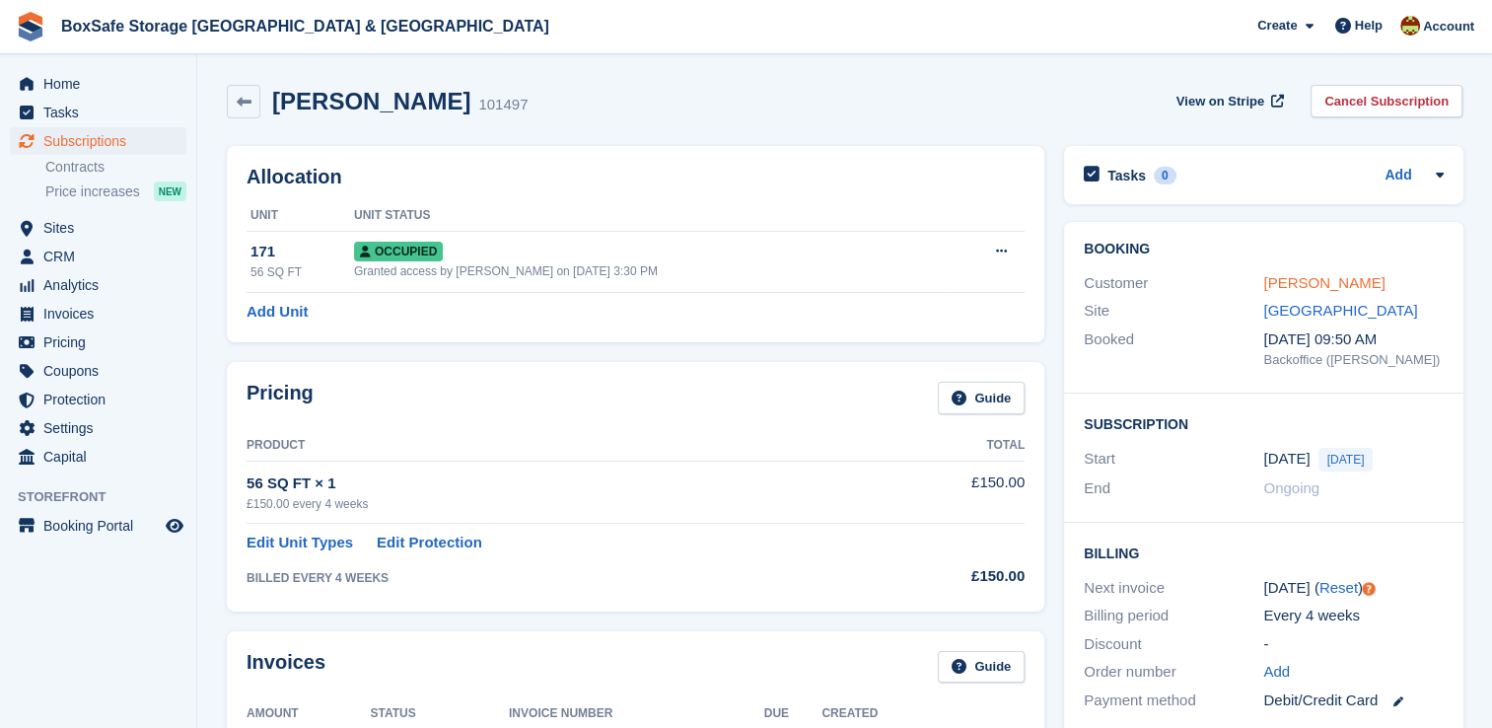
click at [1308, 287] on link "[PERSON_NAME]" at bounding box center [1323, 282] width 121 height 17
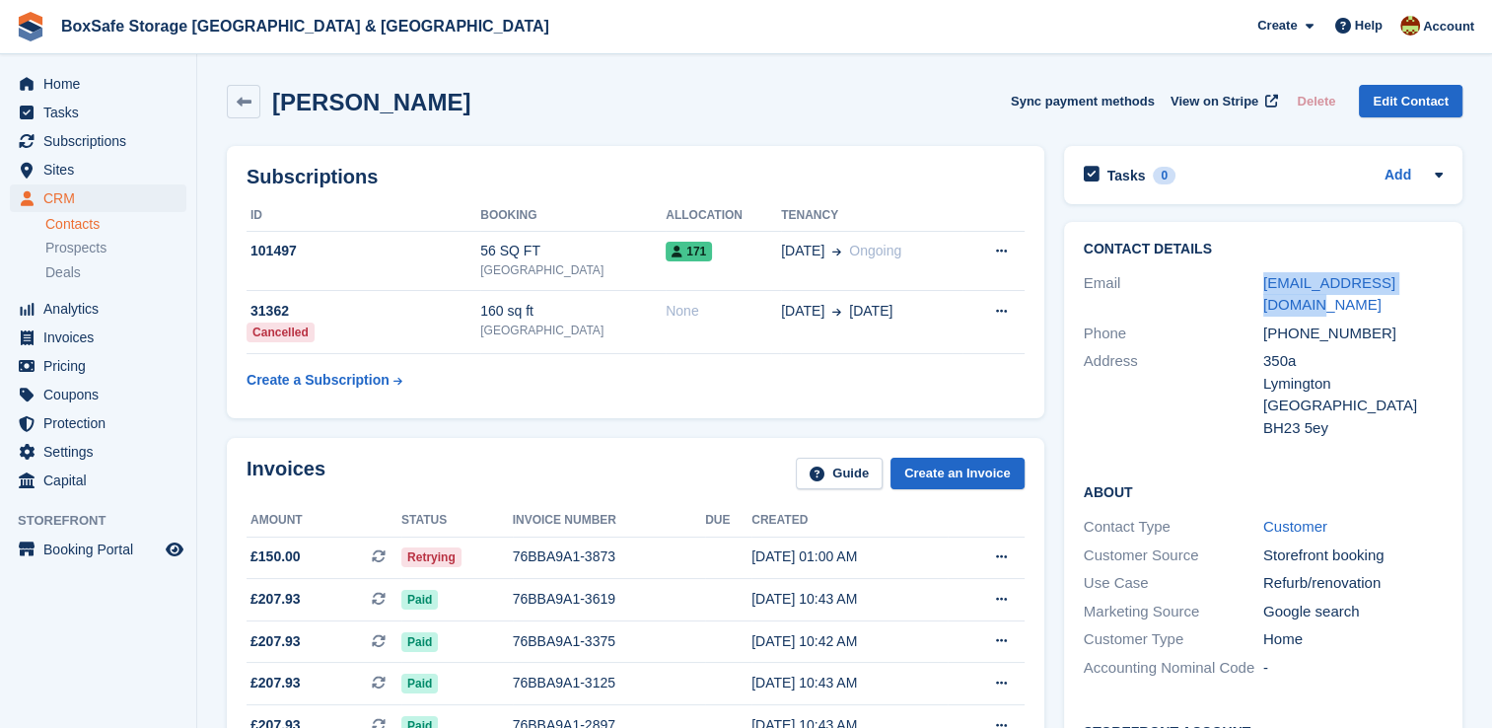
drag, startPoint x: 1427, startPoint y: 282, endPoint x: 1257, endPoint y: 286, distance: 170.6
click at [1257, 286] on div "Email [EMAIL_ADDRESS][DOMAIN_NAME]" at bounding box center [1262, 294] width 359 height 50
copy div "[EMAIL_ADDRESS][DOMAIN_NAME]"
